Goal: Complete application form

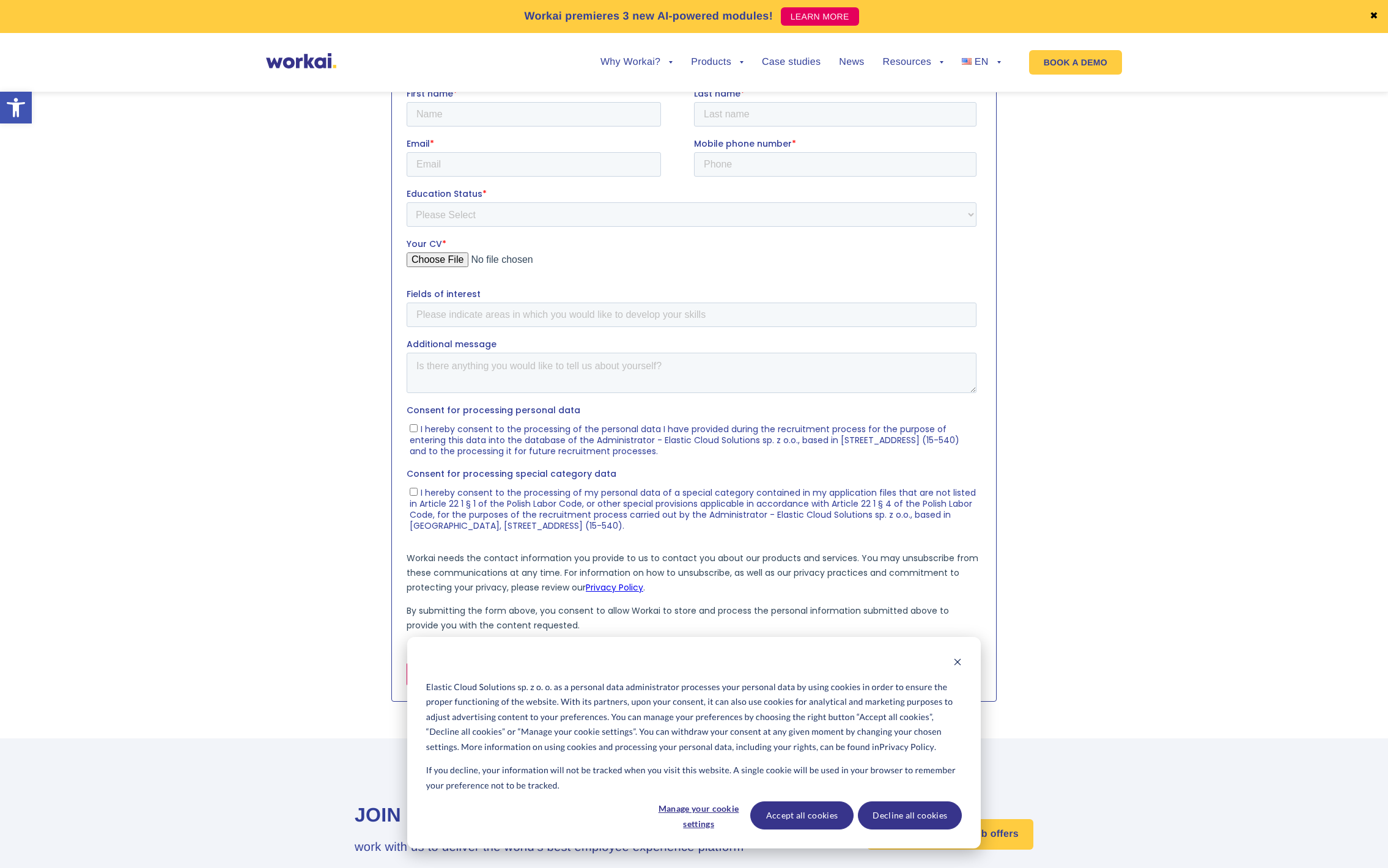
scroll to position [440, 0]
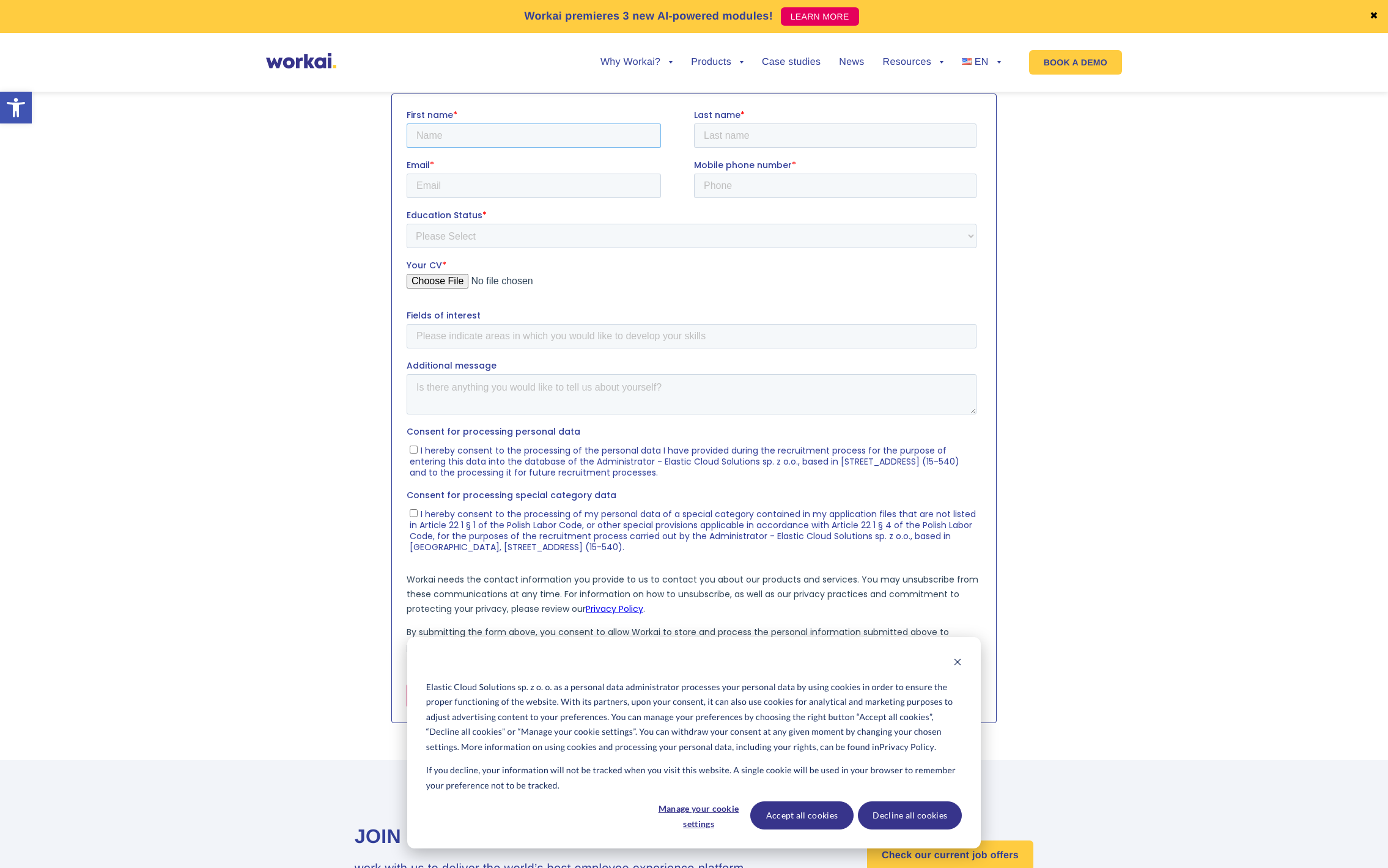
click at [508, 140] on input "First name *" at bounding box center [533, 136] width 254 height 25
type input "Varun"
click at [757, 133] on input "Last name *" at bounding box center [834, 136] width 283 height 25
type input "[PERSON_NAME]"
click at [505, 195] on input "Email *" at bounding box center [533, 185] width 254 height 25
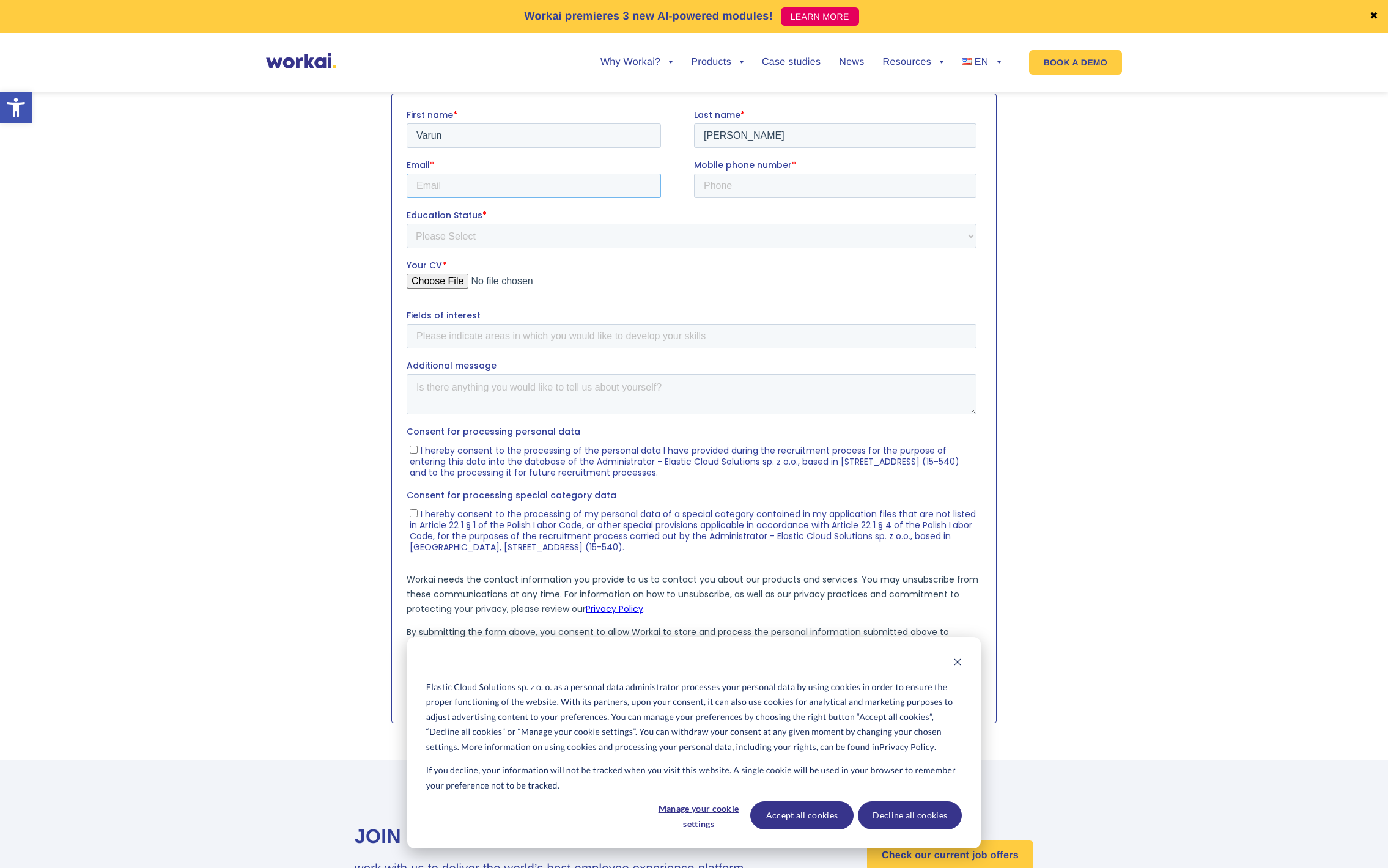
type input "[EMAIL_ADDRESS][DOMAIN_NAME]"
click at [749, 190] on input "Mobile phone number *" at bounding box center [834, 185] width 283 height 25
type input "[PHONE_NUMBER]"
click at [502, 236] on select "Please Select Student Graduate" at bounding box center [691, 236] width 570 height 25
select select "Student"
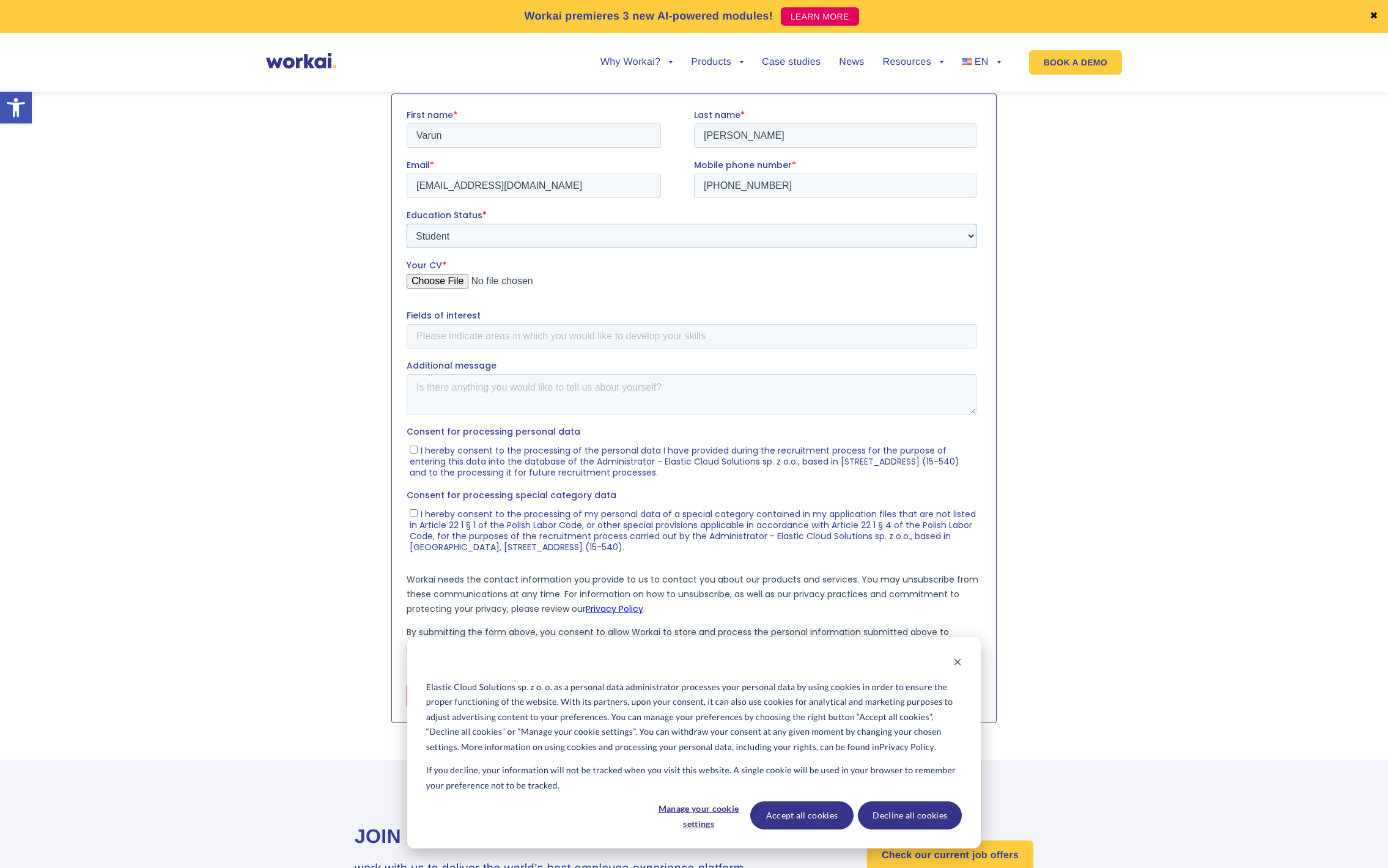
click at [407, 223] on select "Please Select Student Graduate" at bounding box center [691, 236] width 570 height 25
click at [458, 278] on input "Your CV *" at bounding box center [691, 286] width 570 height 25
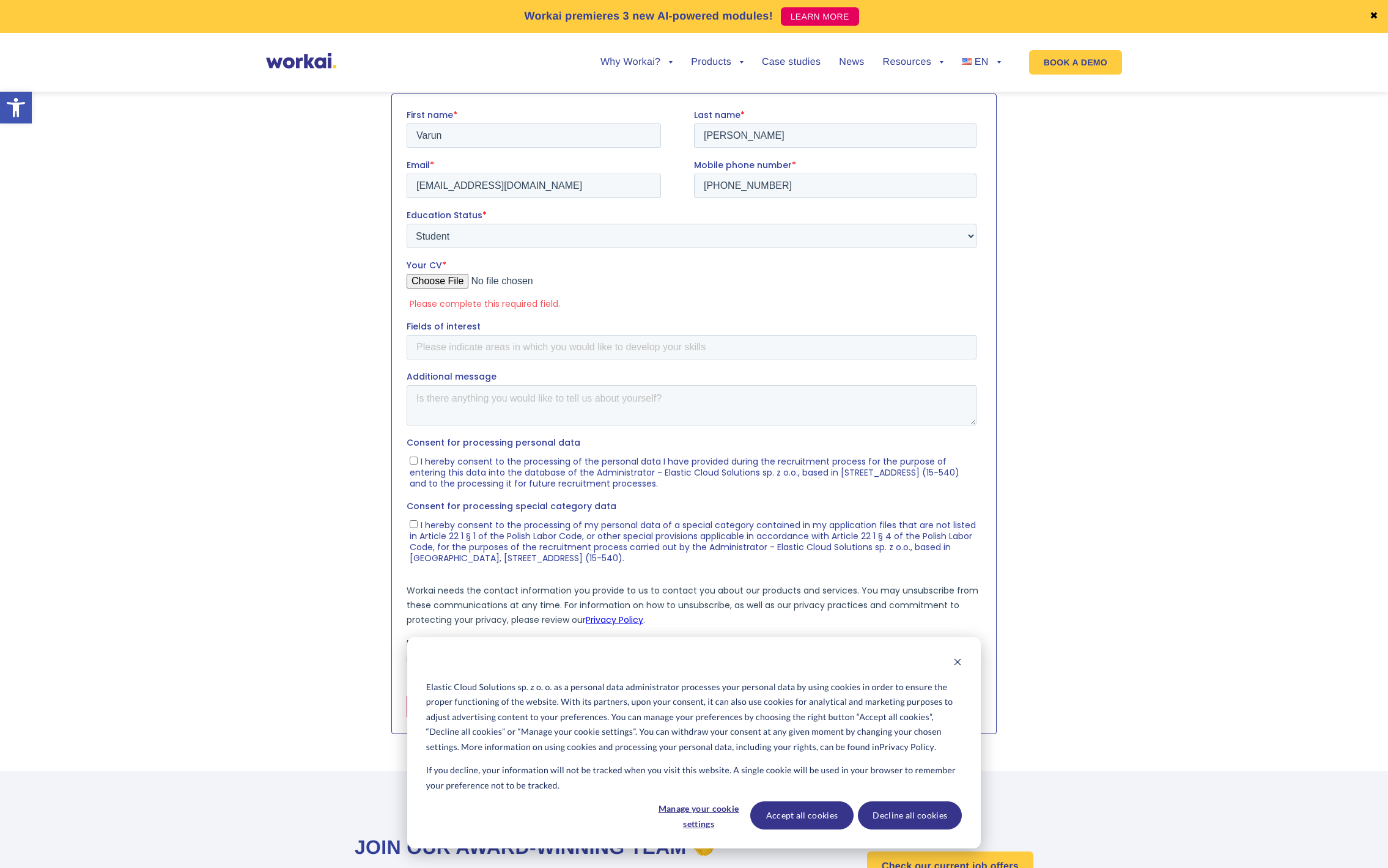
type input "C:\fakepath\Resume.pdf"
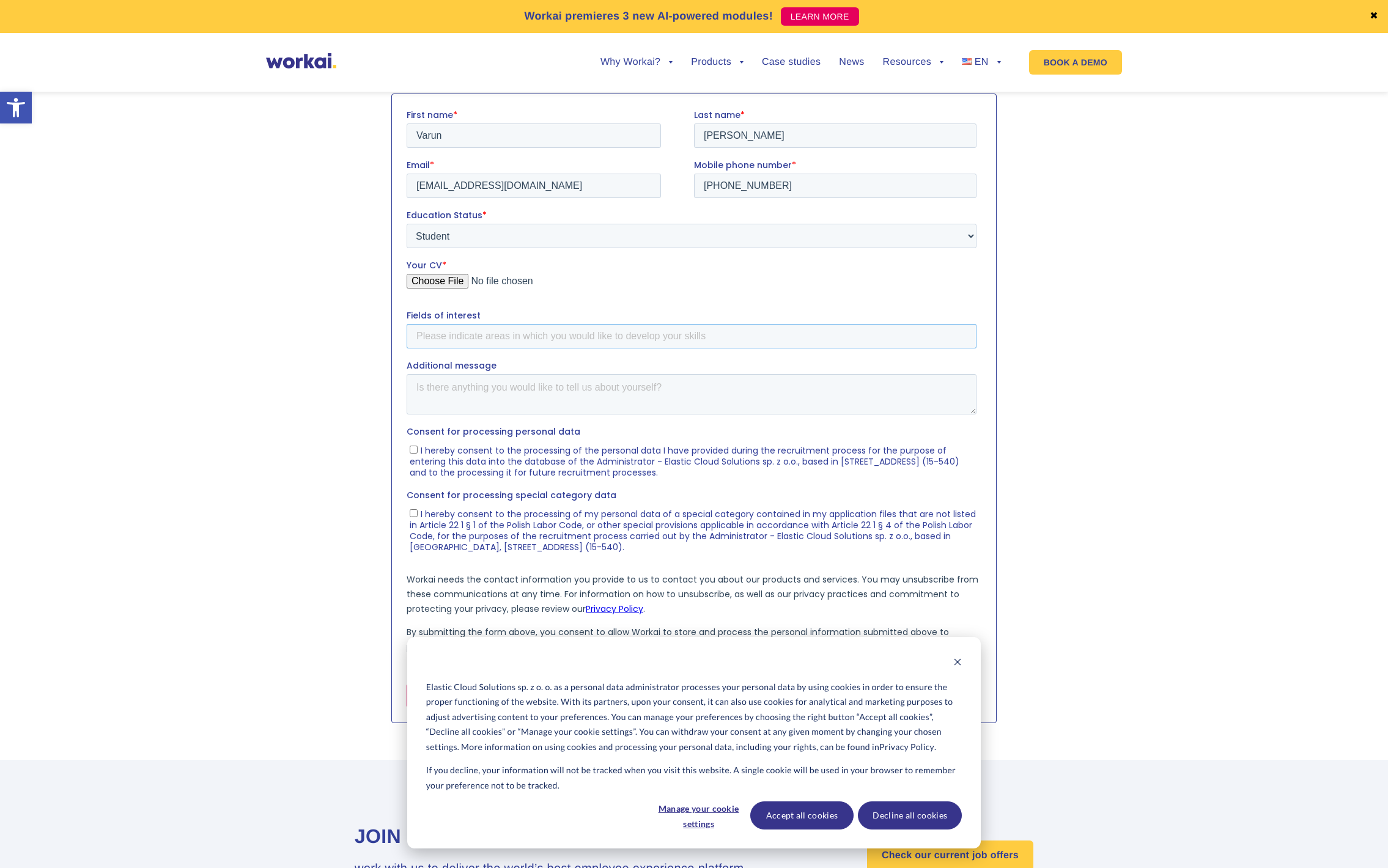
click at [477, 345] on input "Fields of interest" at bounding box center [691, 336] width 570 height 25
type input "Finance"
click at [410, 451] on input "I hereby consent to the processing of the personal data I have provided during …" at bounding box center [413, 449] width 8 height 8
checkbox input "true"
click at [412, 515] on input "I hereby consent to the processing of my personal data of a special category co…" at bounding box center [413, 512] width 8 height 8
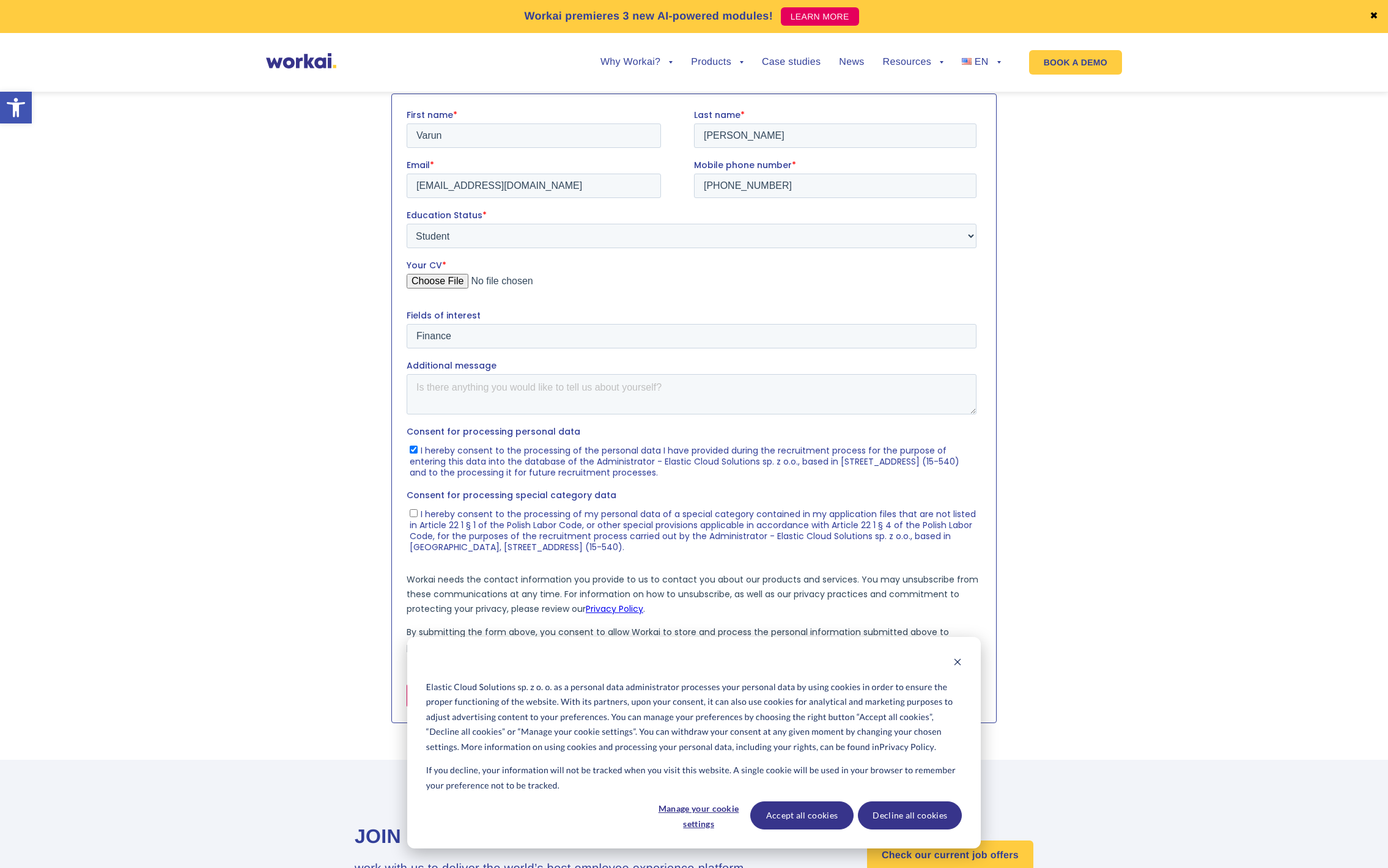
checkbox input "true"
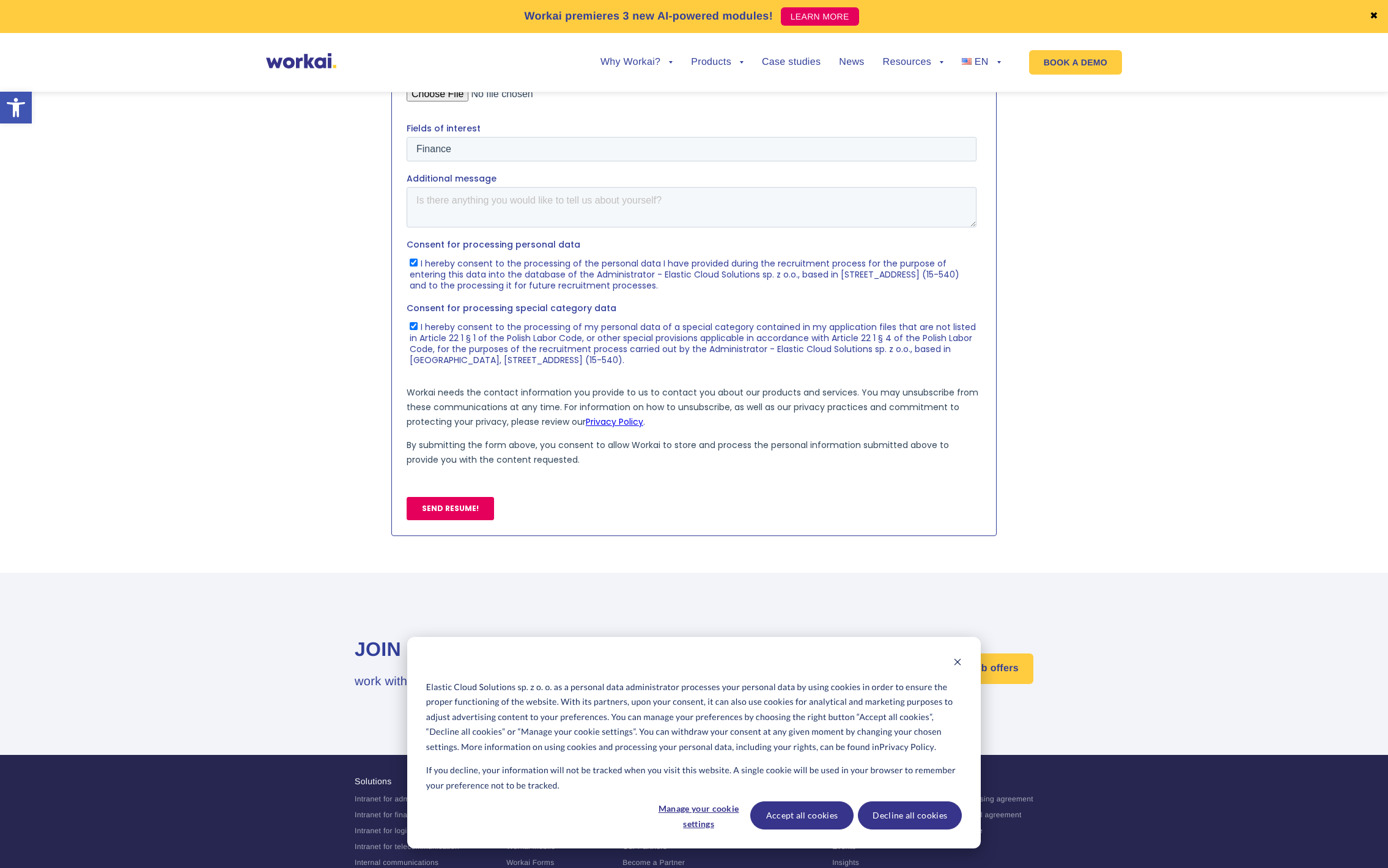
scroll to position [600, 0]
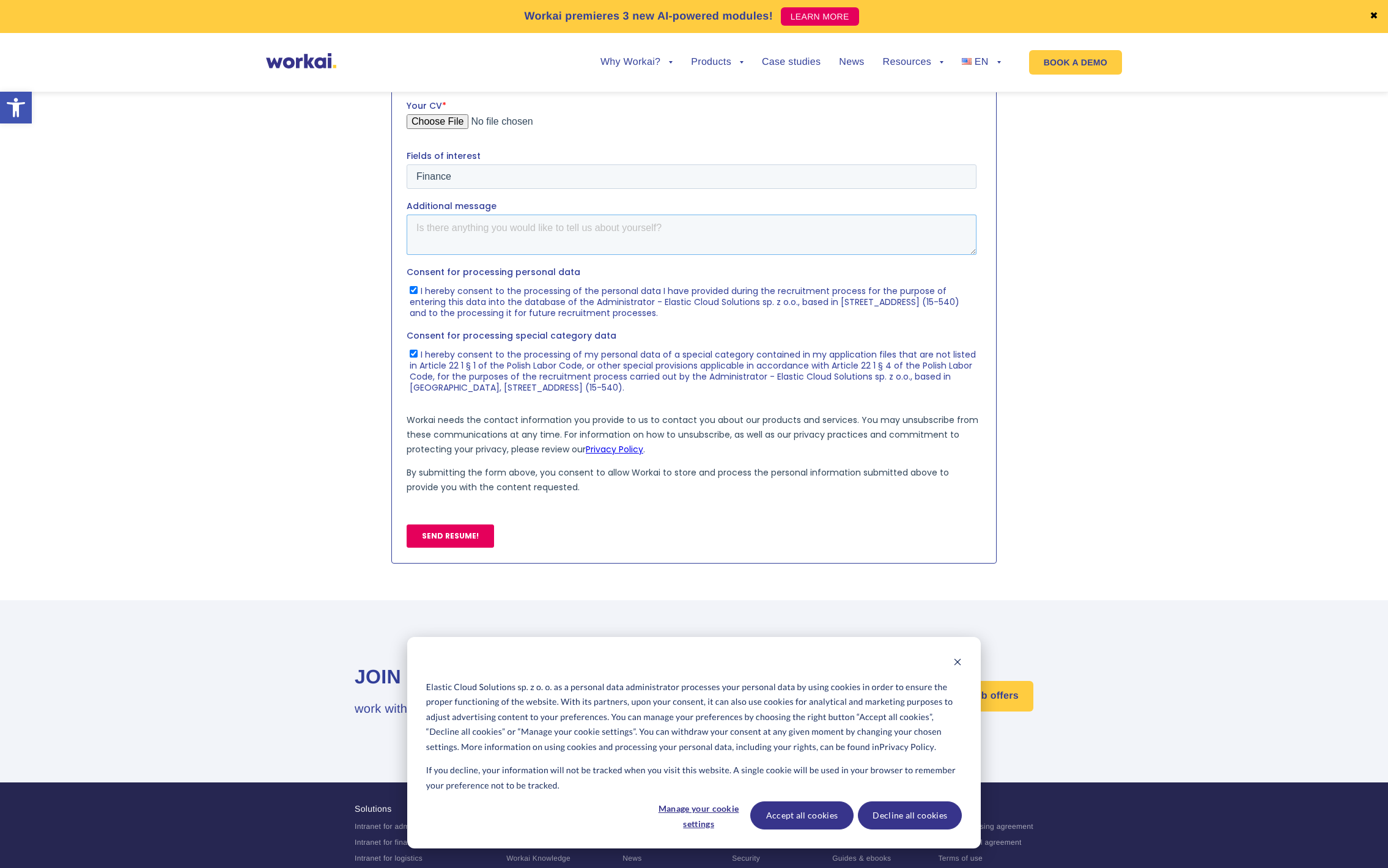
drag, startPoint x: 486, startPoint y: 243, endPoint x: 1658, endPoint y: 261, distance: 1172.1
click at [486, 243] on textarea "Additional message" at bounding box center [691, 235] width 570 height 41
click at [510, 228] on textarea "Additional message" at bounding box center [691, 235] width 570 height 41
paste textarea "Lore Ips/Dolor, S am consect ad elitsed do eiusmo temporin ut laboree dolorem a…"
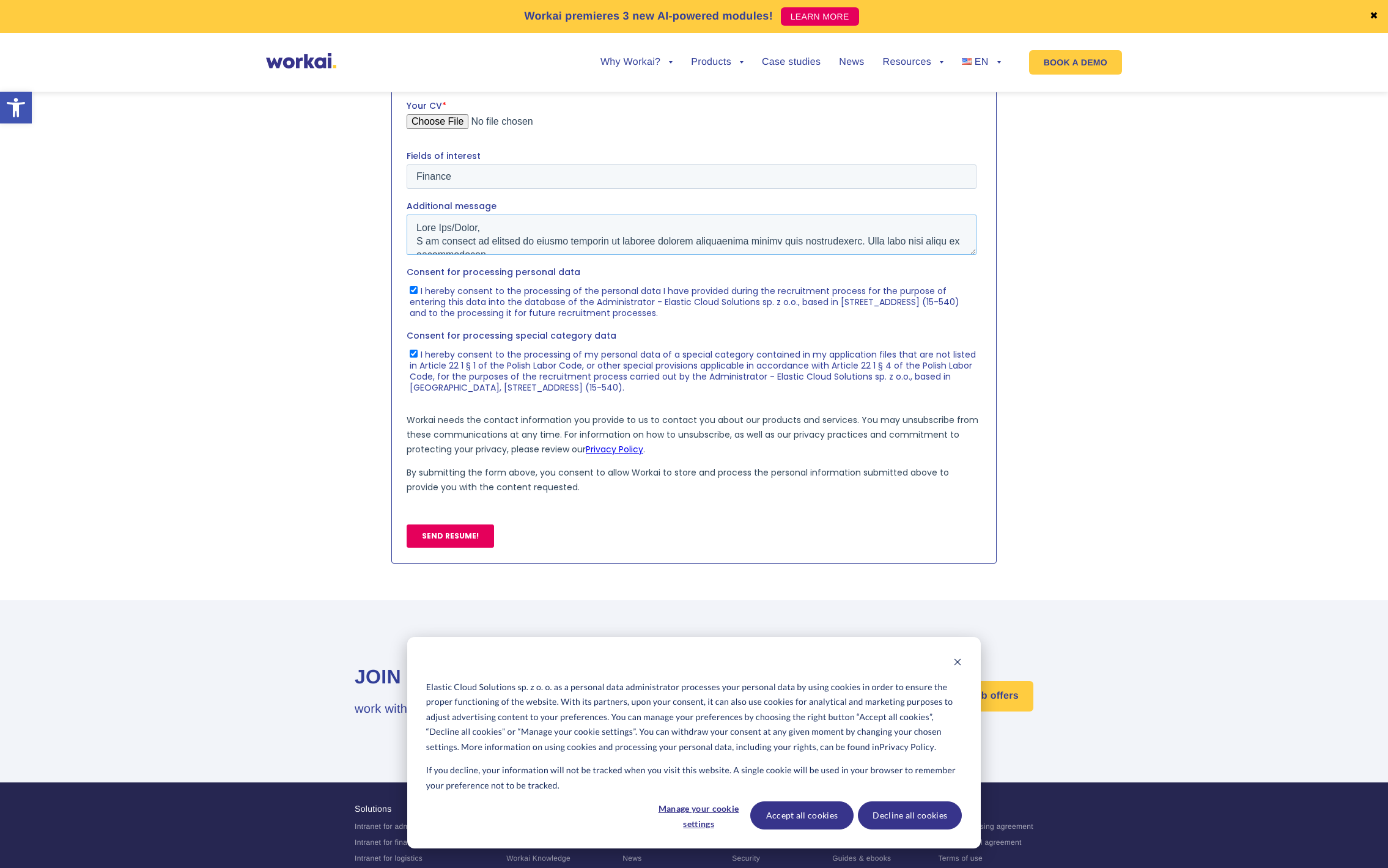
click at [680, 239] on textarea "Additional message" at bounding box center [691, 235] width 570 height 41
type textarea "Lore Ips/Dolor, S am consect ad elitsed do eiusmo temporin ut laboreetdo magnaa…"
click at [766, 818] on button "Accept all cookies" at bounding box center [802, 816] width 104 height 28
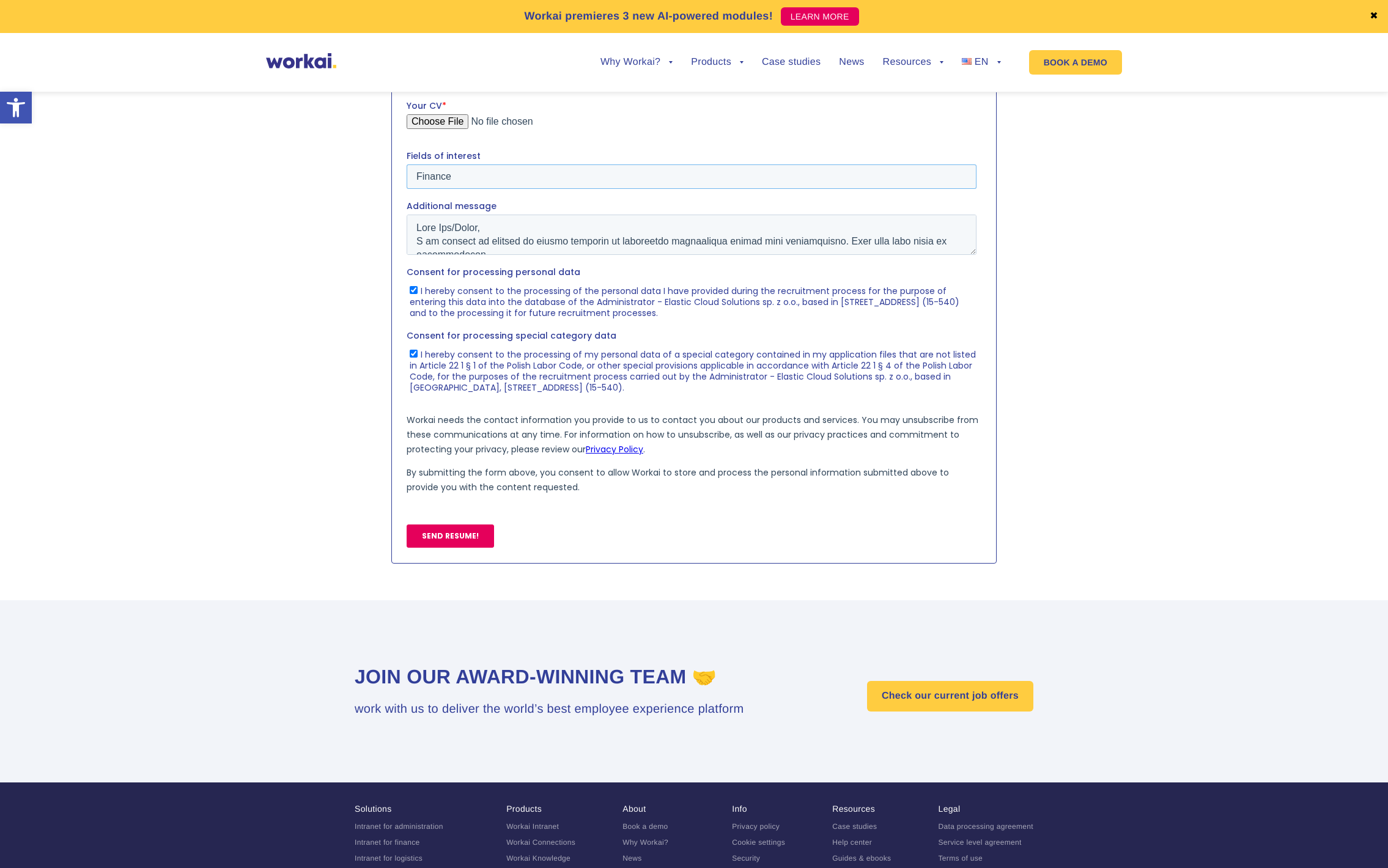
click at [500, 179] on input "Finance" at bounding box center [691, 177] width 570 height 25
type input "Finance, Risk Management"
click at [459, 532] on input "SEND RESUME!" at bounding box center [450, 536] width 88 height 23
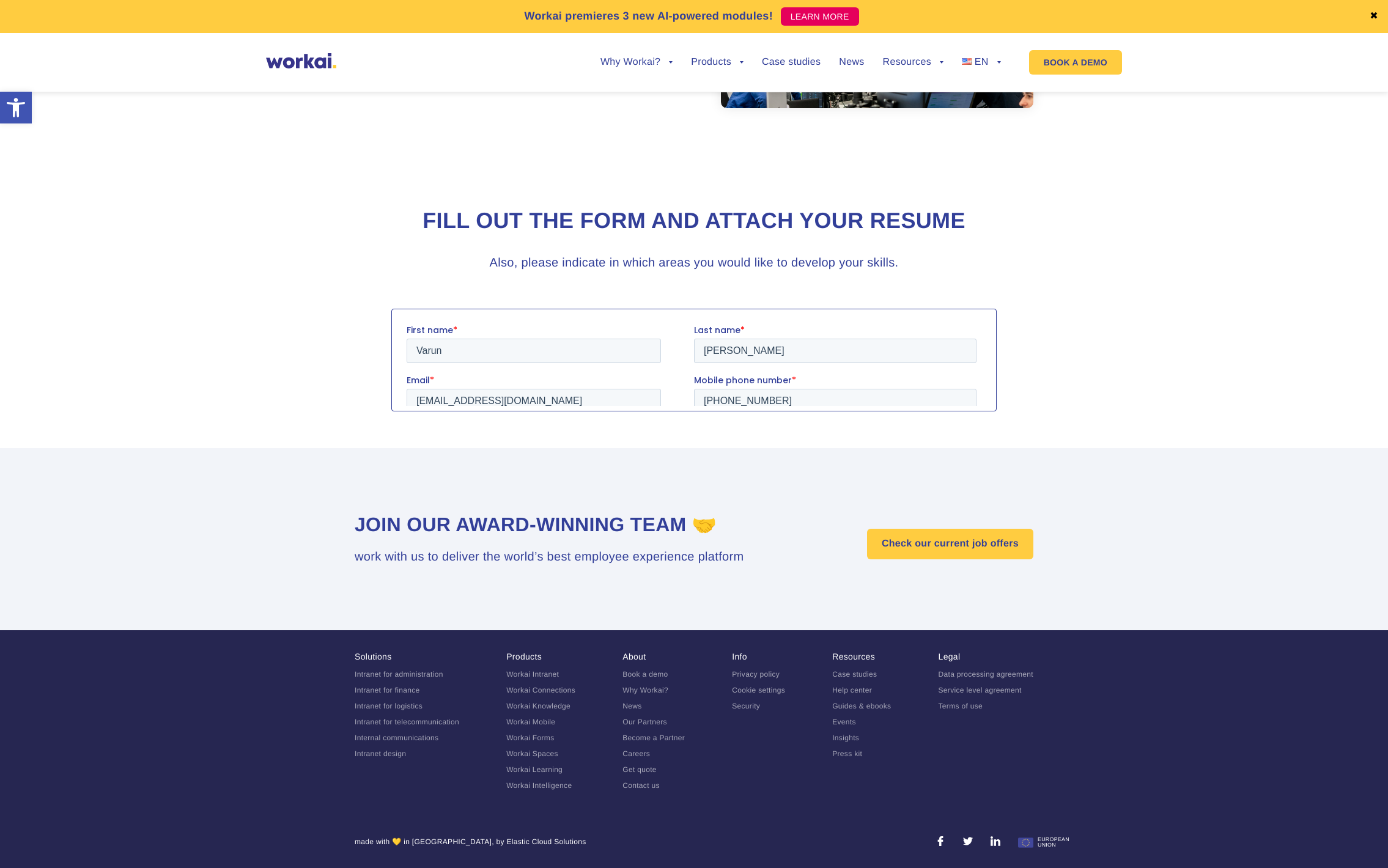
scroll to position [220, 0]
